Goal: Consume media (video, audio)

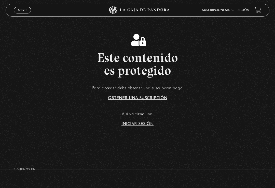
click at [134, 126] on link "Iniciar Sesión" at bounding box center [137, 124] width 32 height 4
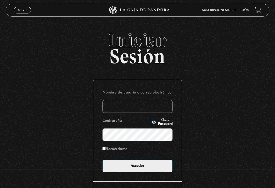
type input "[PERSON_NAME].[PERSON_NAME] abarca"
click at [137, 167] on input "Acceder" at bounding box center [137, 166] width 70 height 13
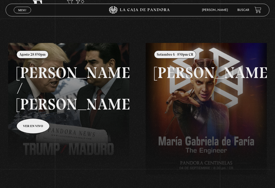
scroll to position [34, 0]
click at [19, 9] on span "Menu" at bounding box center [22, 10] width 8 height 3
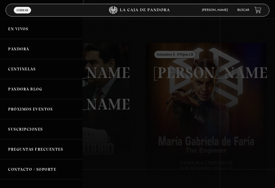
click at [37, 71] on link "Centinelas" at bounding box center [41, 69] width 82 height 20
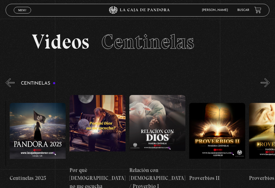
scroll to position [0, 61]
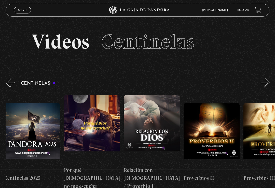
click at [154, 123] on figure at bounding box center [152, 129] width 56 height 69
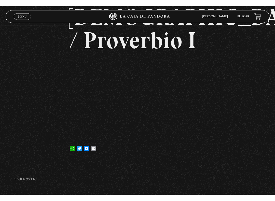
scroll to position [5, 0]
